Goal: Task Accomplishment & Management: Complete application form

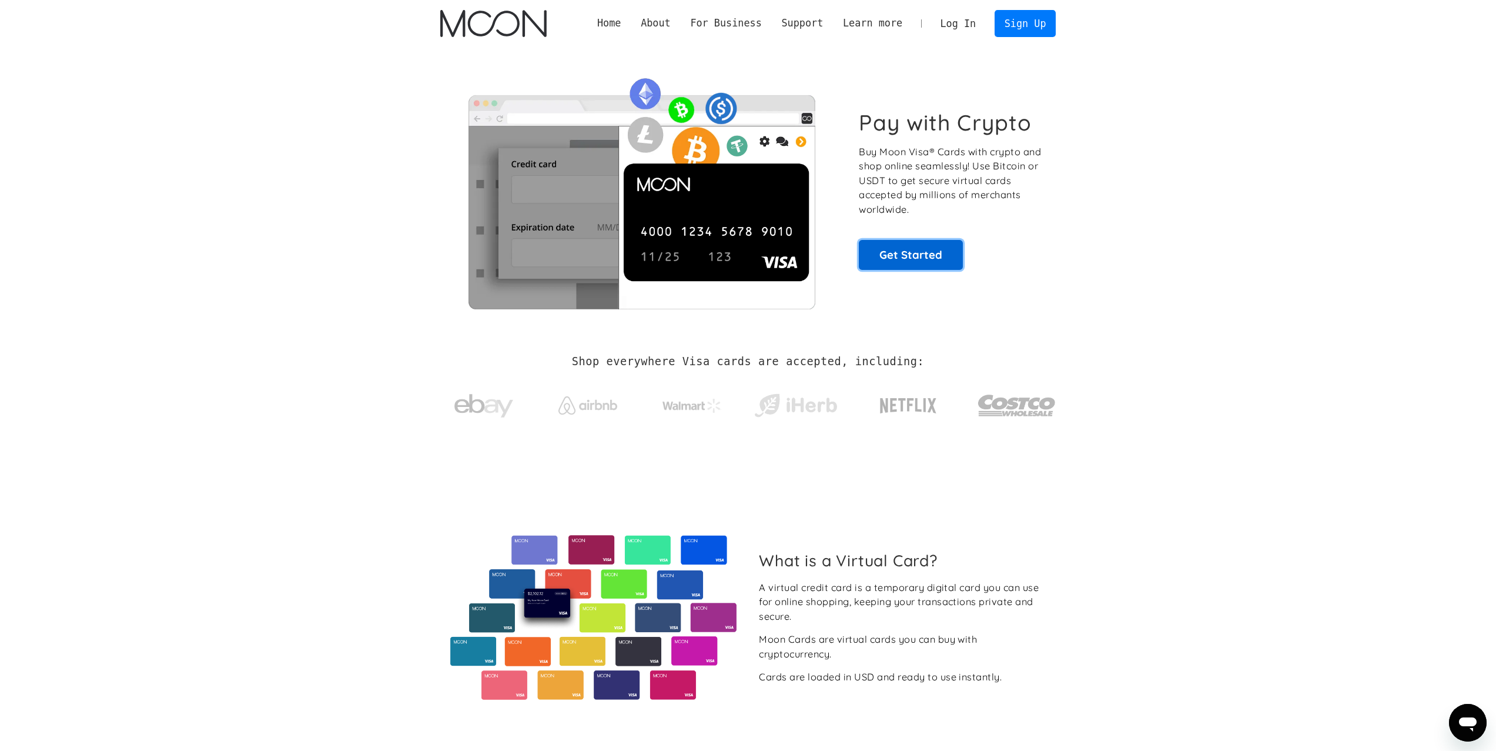
click at [931, 268] on link "Get Started" at bounding box center [911, 254] width 104 height 29
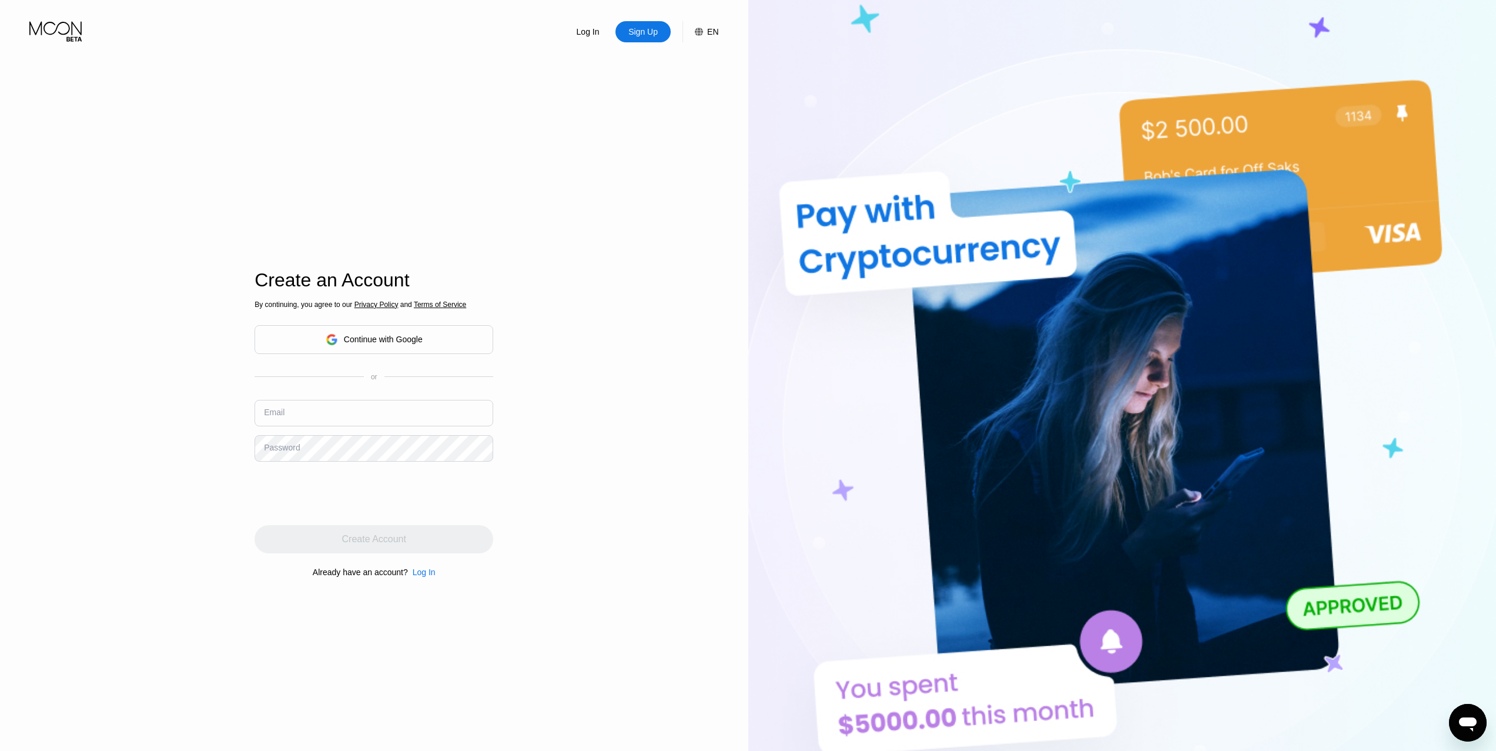
click at [352, 420] on input "text" at bounding box center [374, 413] width 239 height 26
click at [217, 368] on div "Log In Sign Up EN Language English Save Create an Account By continuing, you ag…" at bounding box center [374, 413] width 748 height 826
click at [400, 335] on div "Continue with Google" at bounding box center [383, 339] width 79 height 9
